Goal: Task Accomplishment & Management: Use online tool/utility

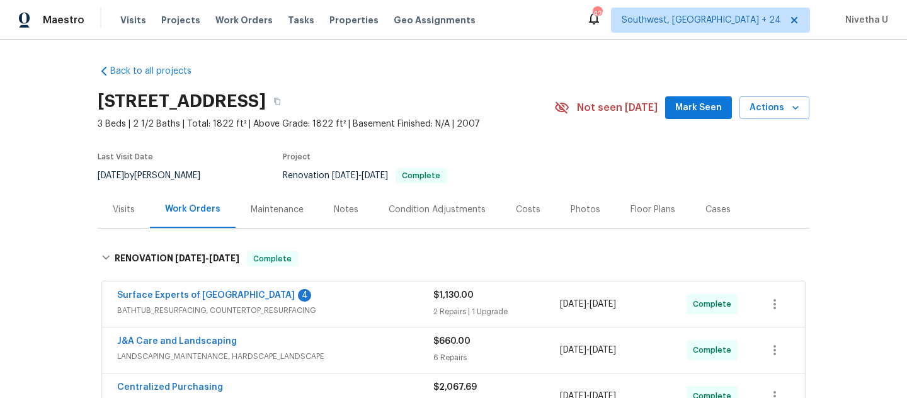
scroll to position [116, 0]
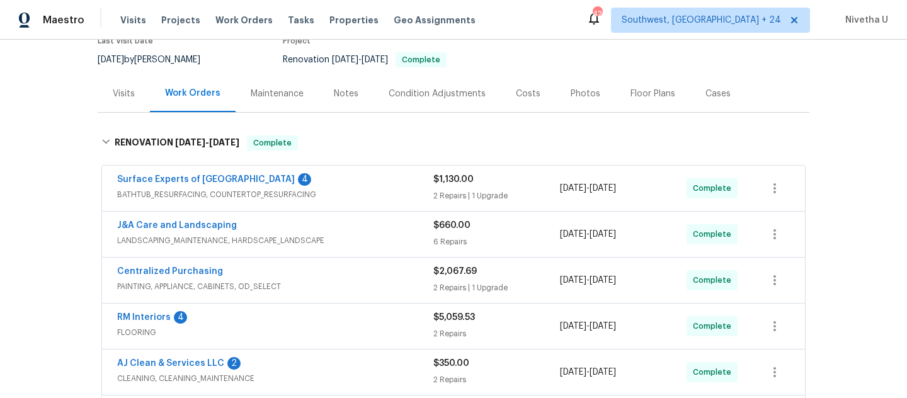
click at [31, 9] on div "Maestro" at bounding box center [42, 20] width 84 height 25
